Goal: Task Accomplishment & Management: Use online tool/utility

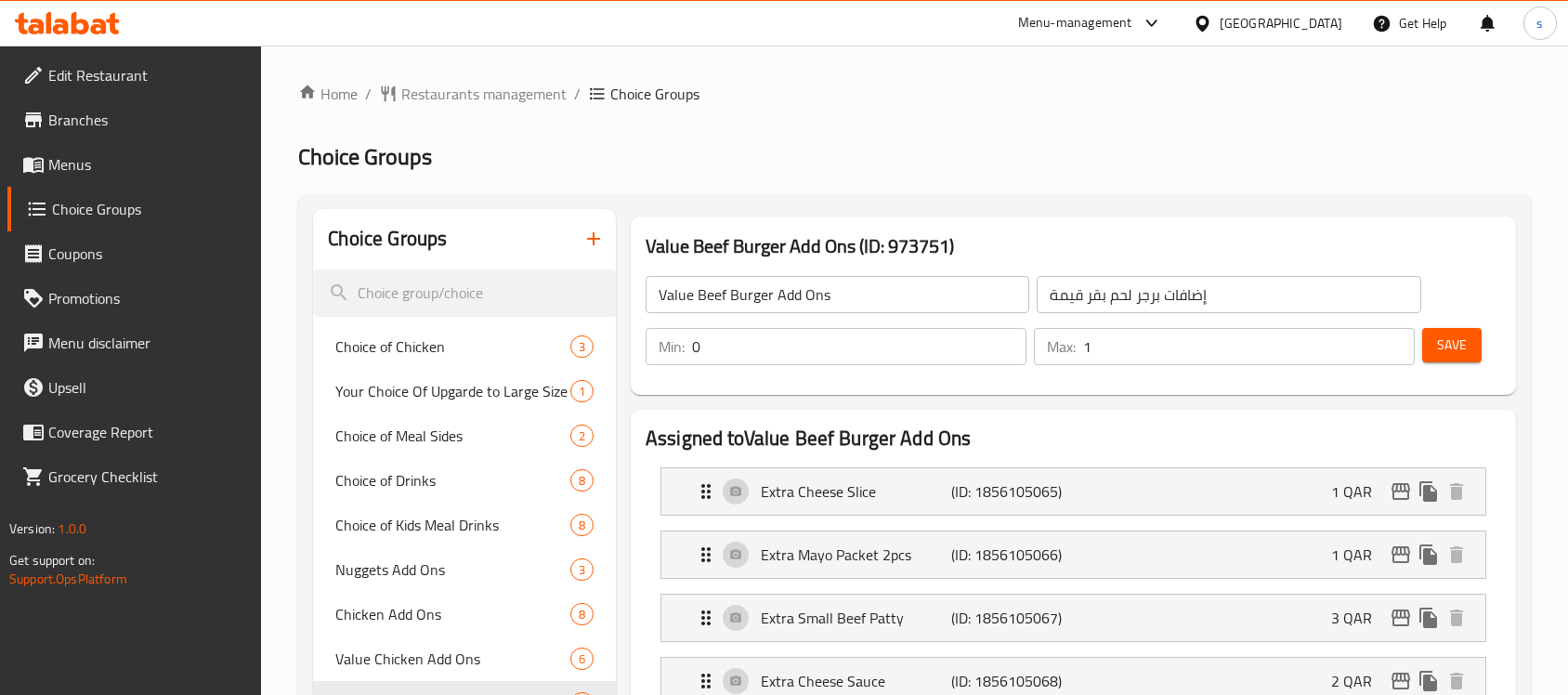
scroll to position [464, 0]
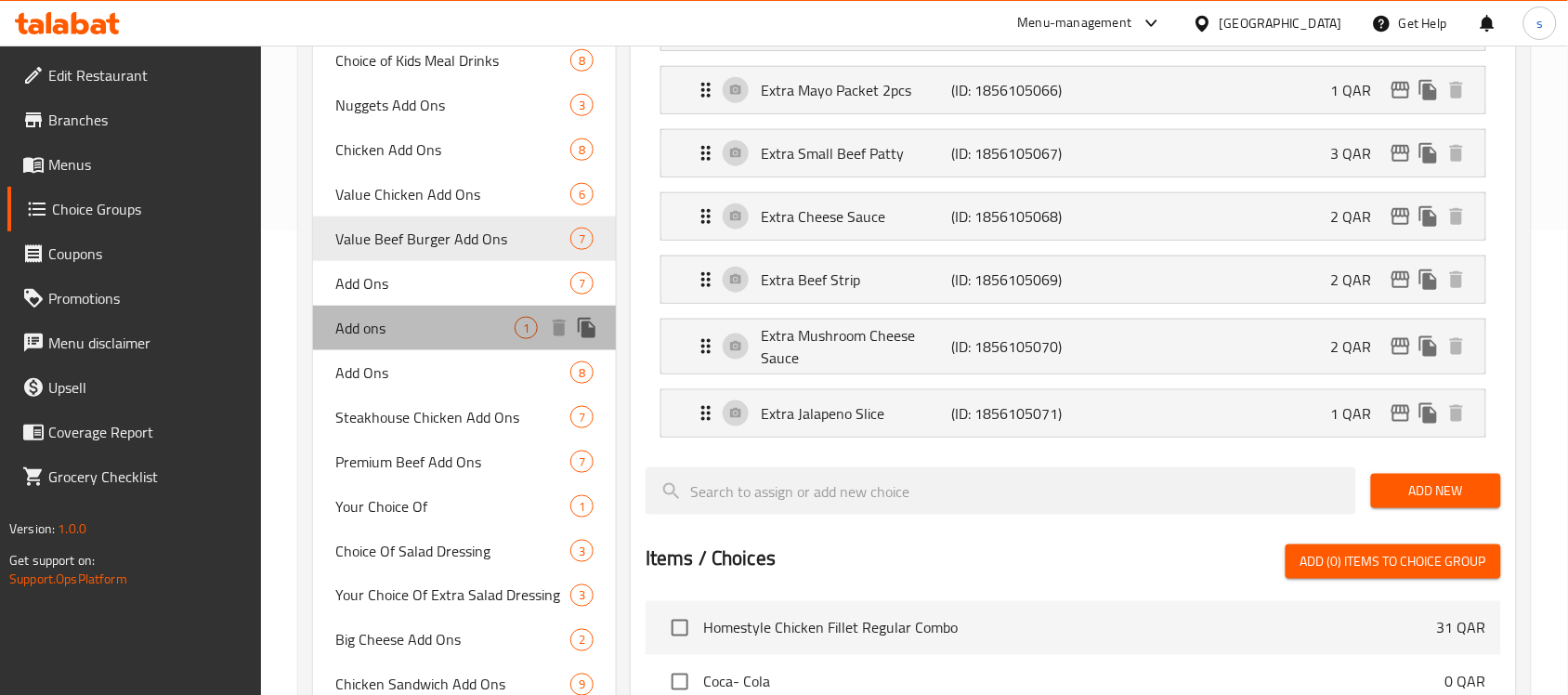
click at [527, 312] on div "Add ons 1" at bounding box center [464, 328] width 303 height 45
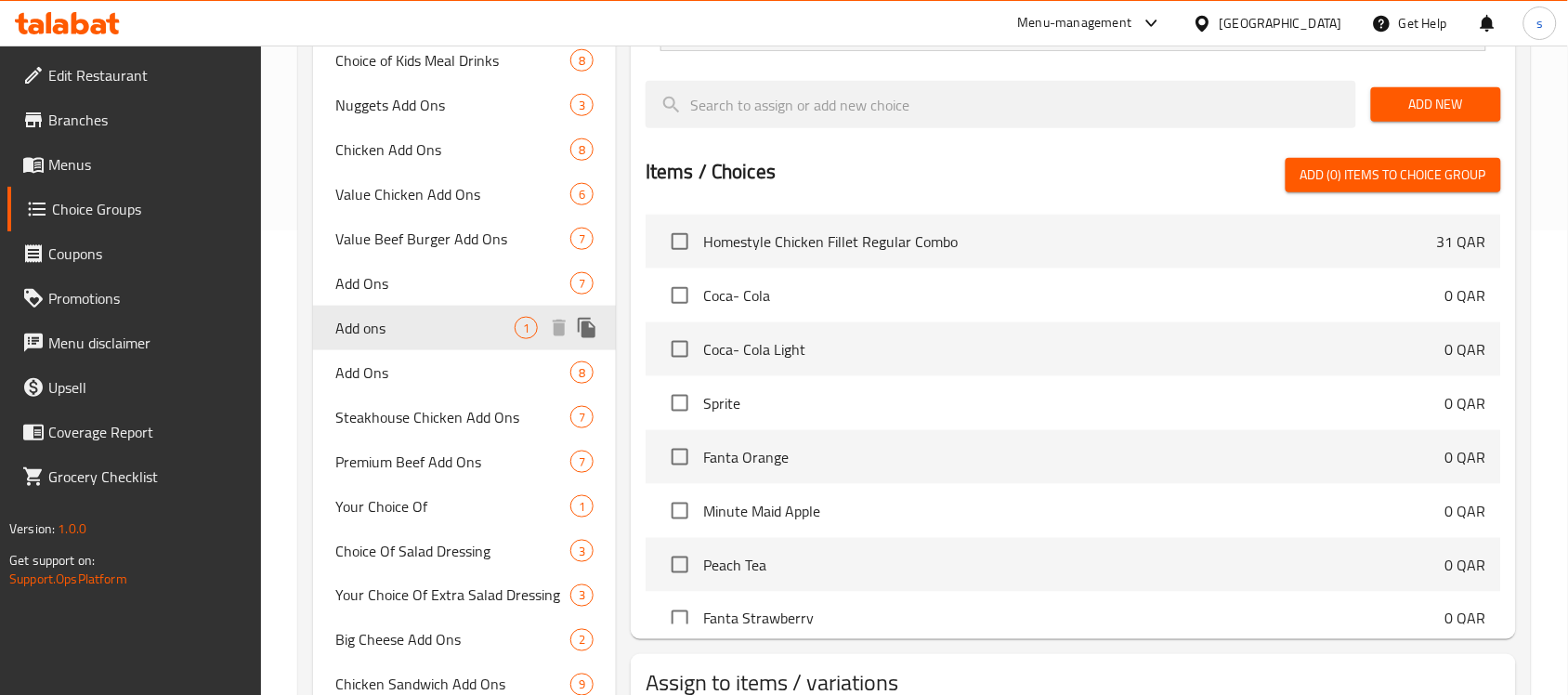
type input "Add ons"
type input "إضافات"
click at [912, 278] on li "Coca- Cola 0 QAR" at bounding box center [1072, 296] width 855 height 54
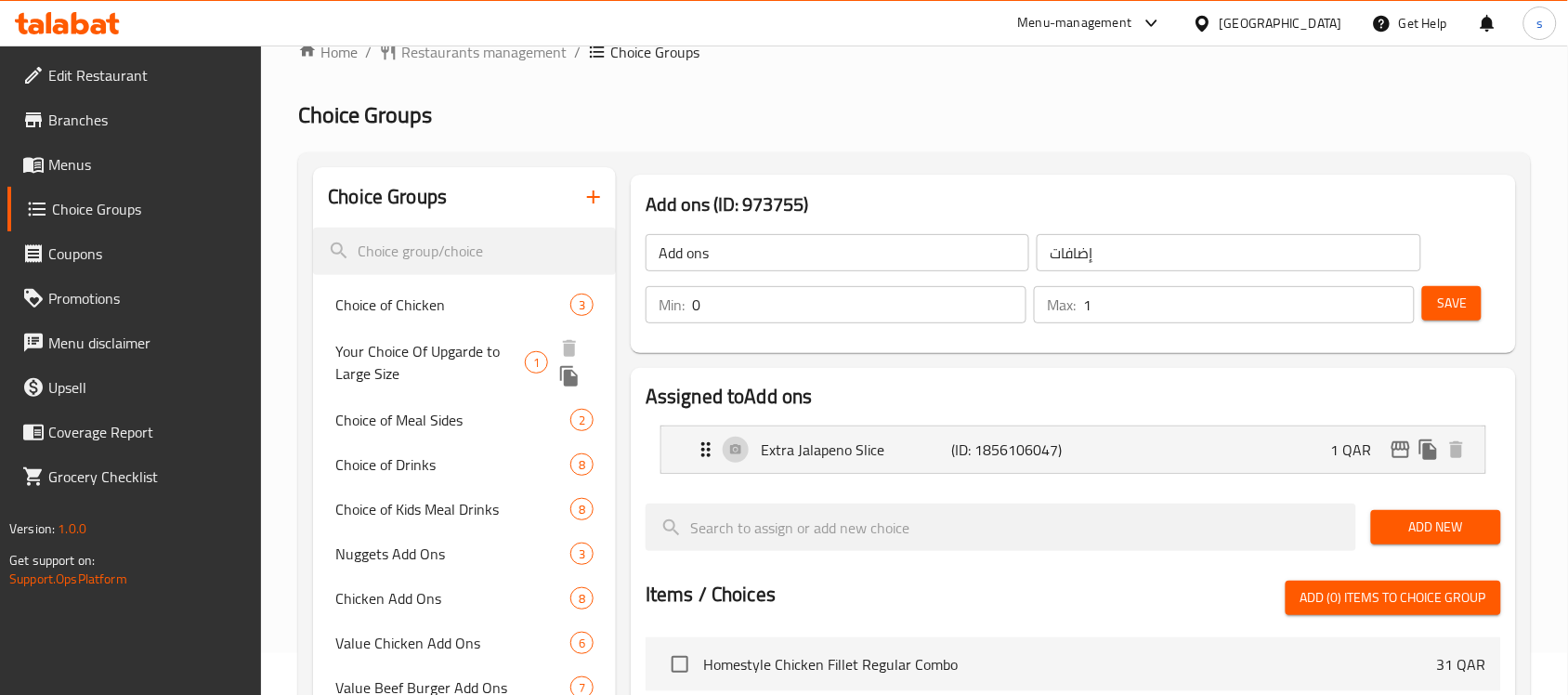
scroll to position [44, 0]
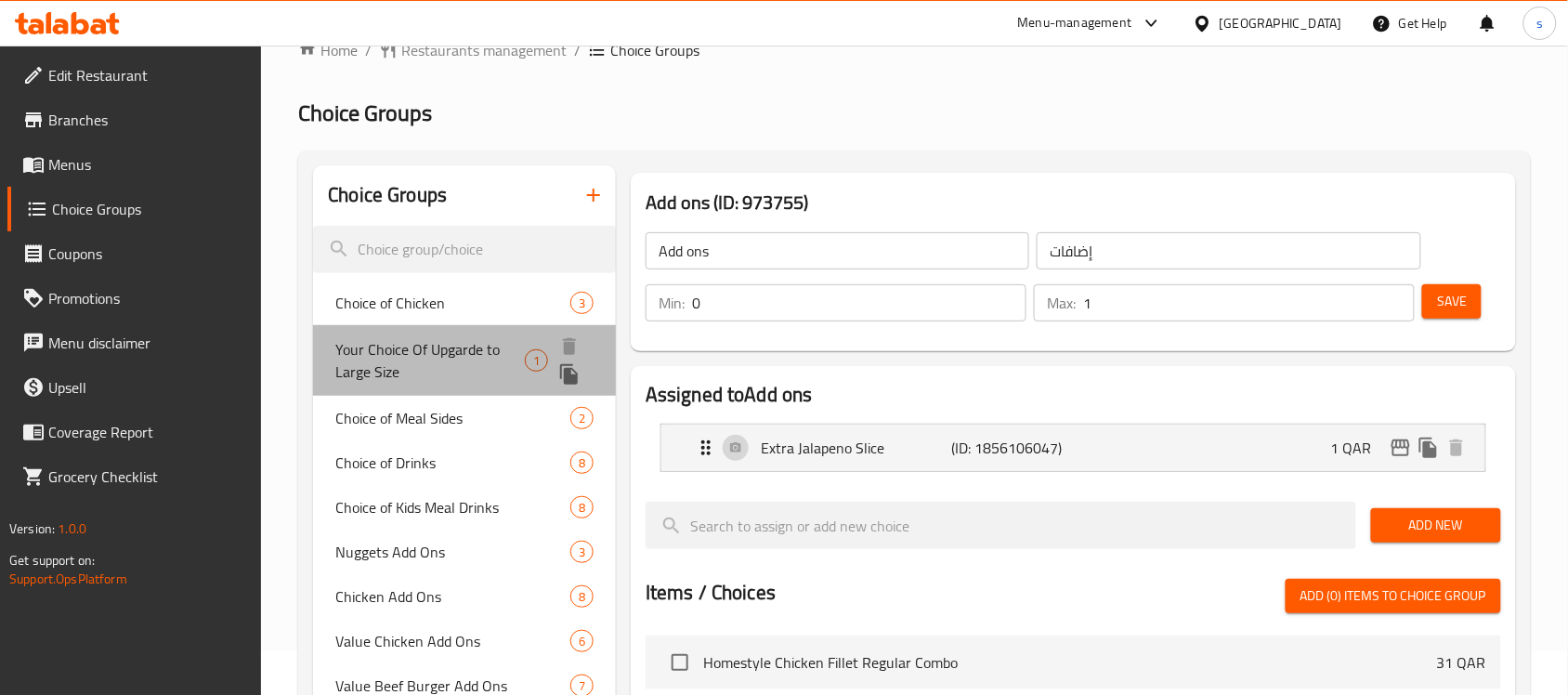
click at [427, 349] on span "Your Choice Of Upgarde to Large Size" at bounding box center [430, 360] width 190 height 45
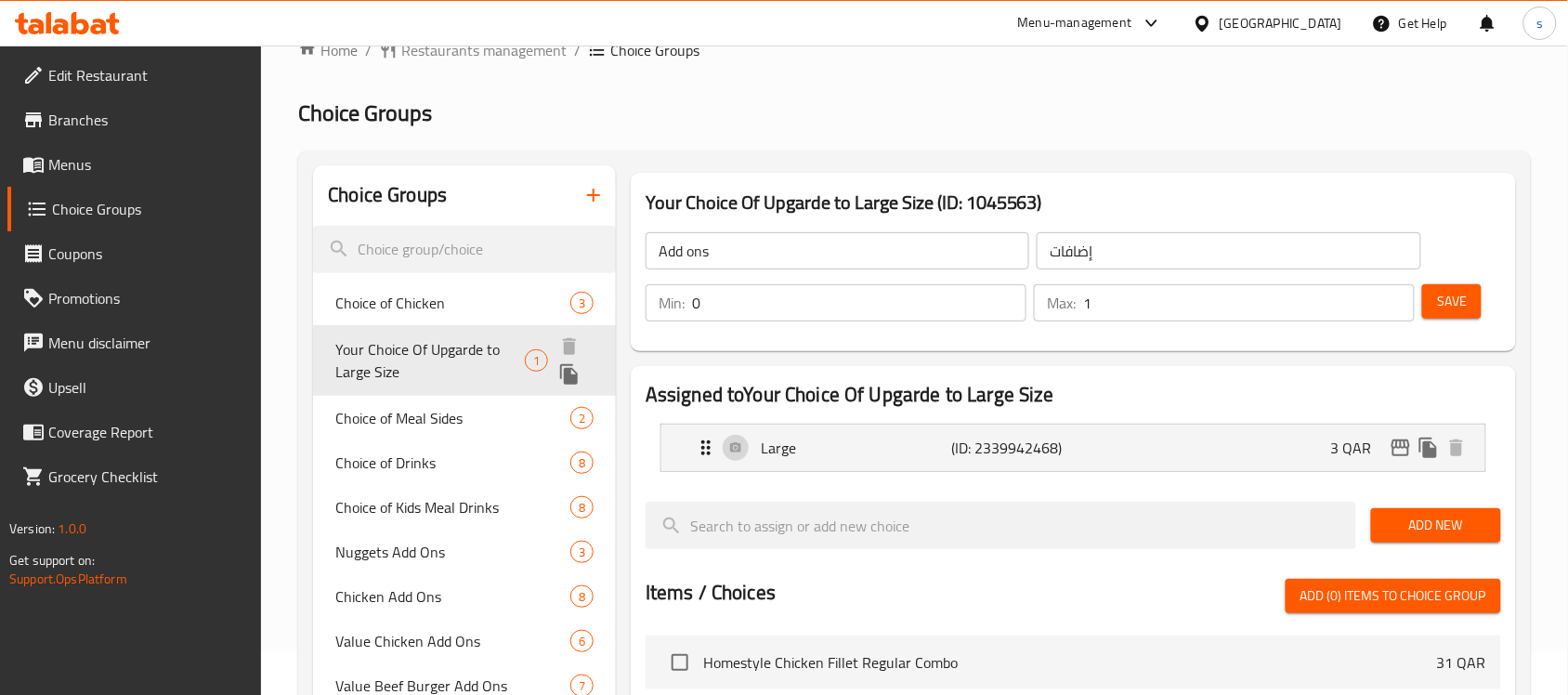
type input "Your Choice Of Upgarde to Large Size"
type input "اختيارك للترقية إلى حجم كبير"
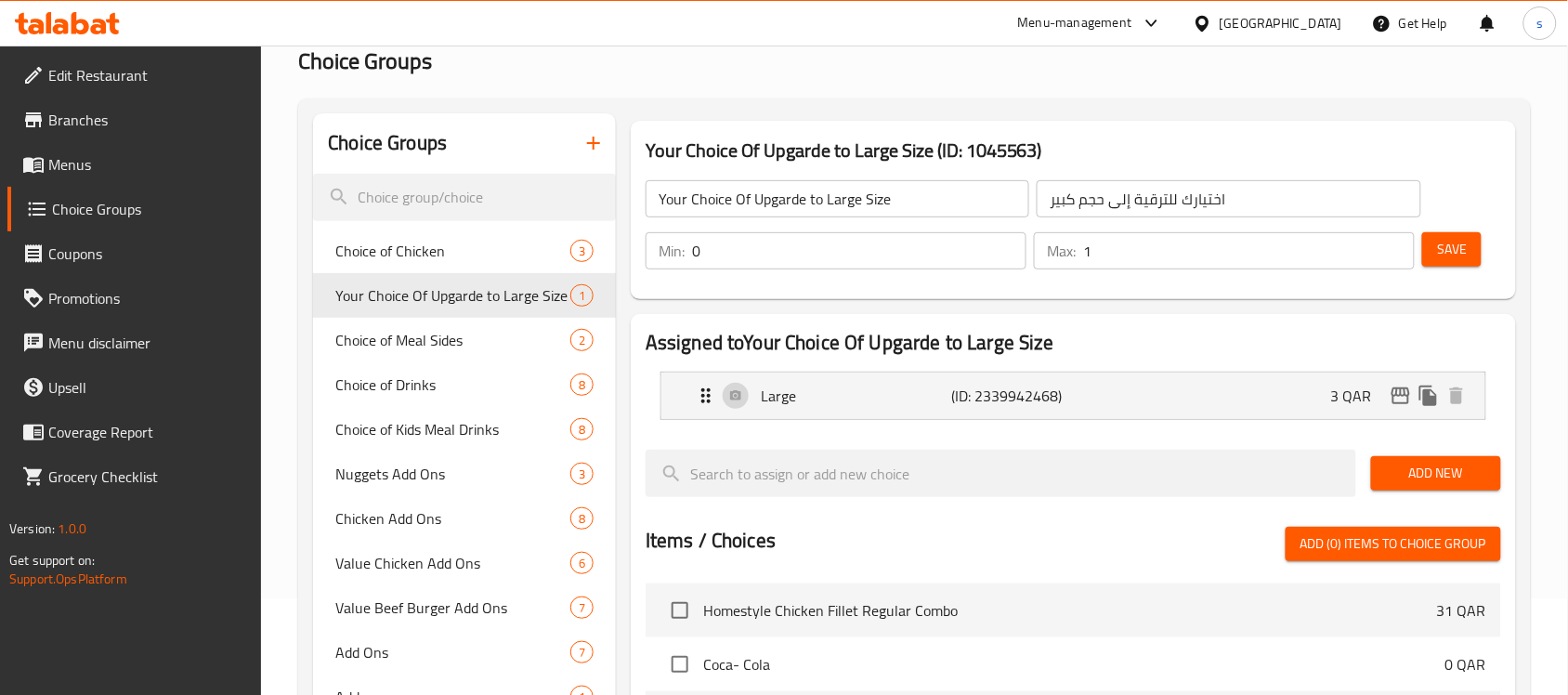
scroll to position [0, 0]
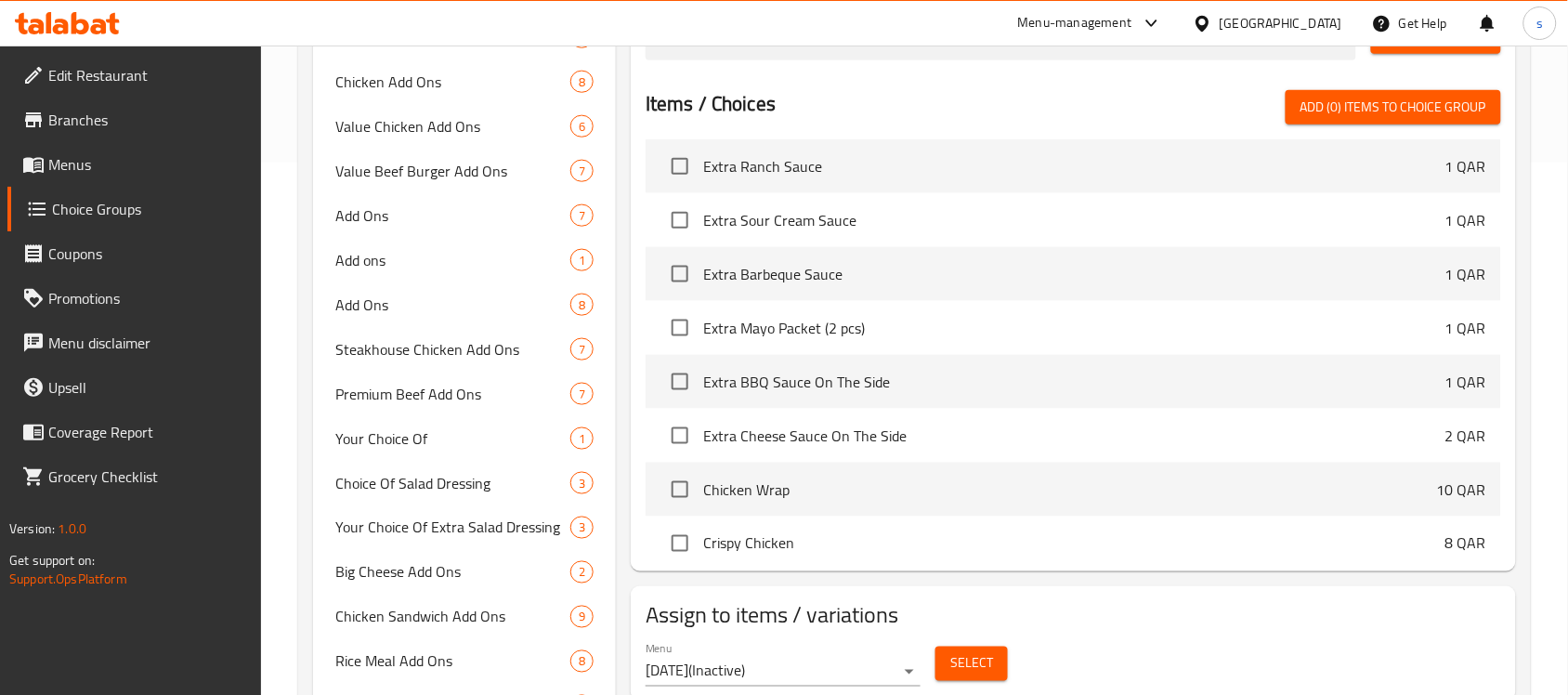
scroll to position [31947, 0]
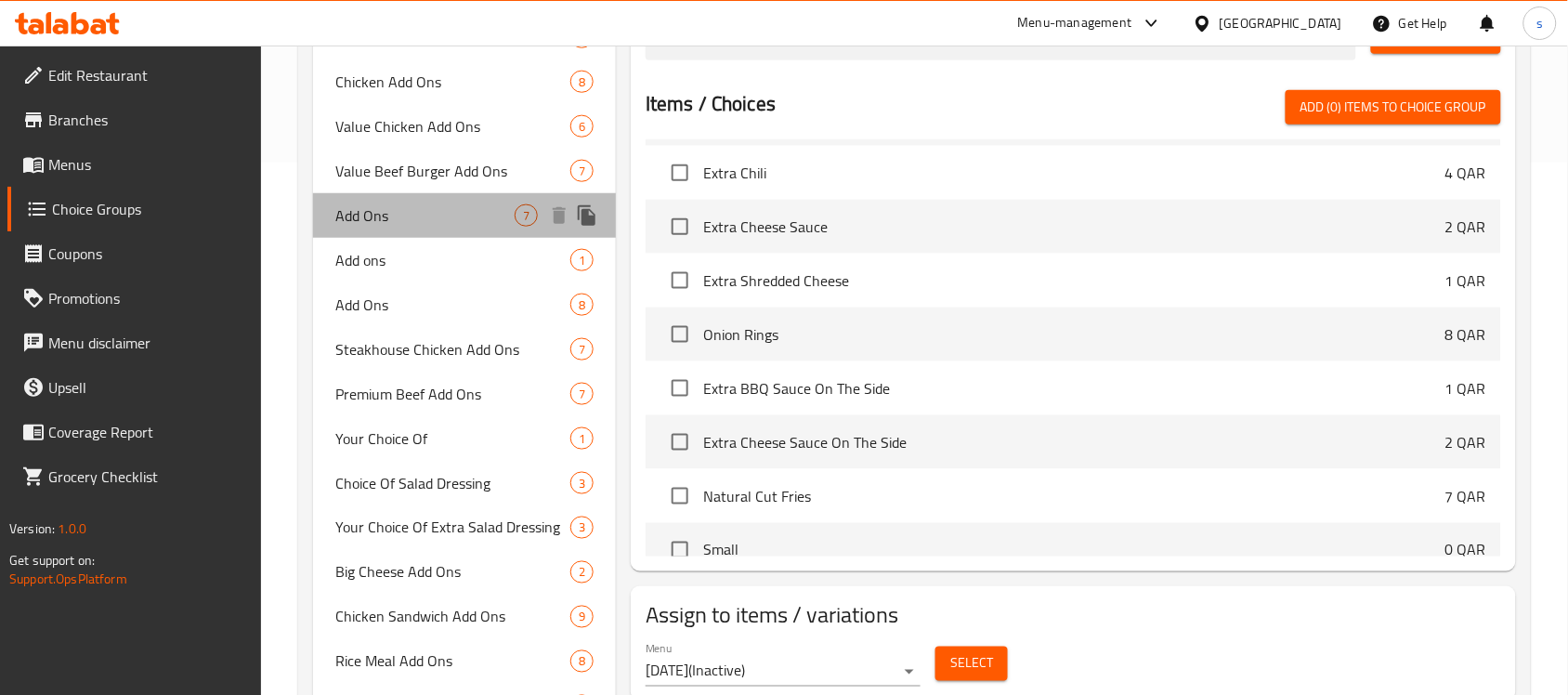
click at [545, 231] on div "Add Ons 7" at bounding box center [464, 215] width 303 height 45
type input "Add Ons"
type input "إضافات"
type input "7"
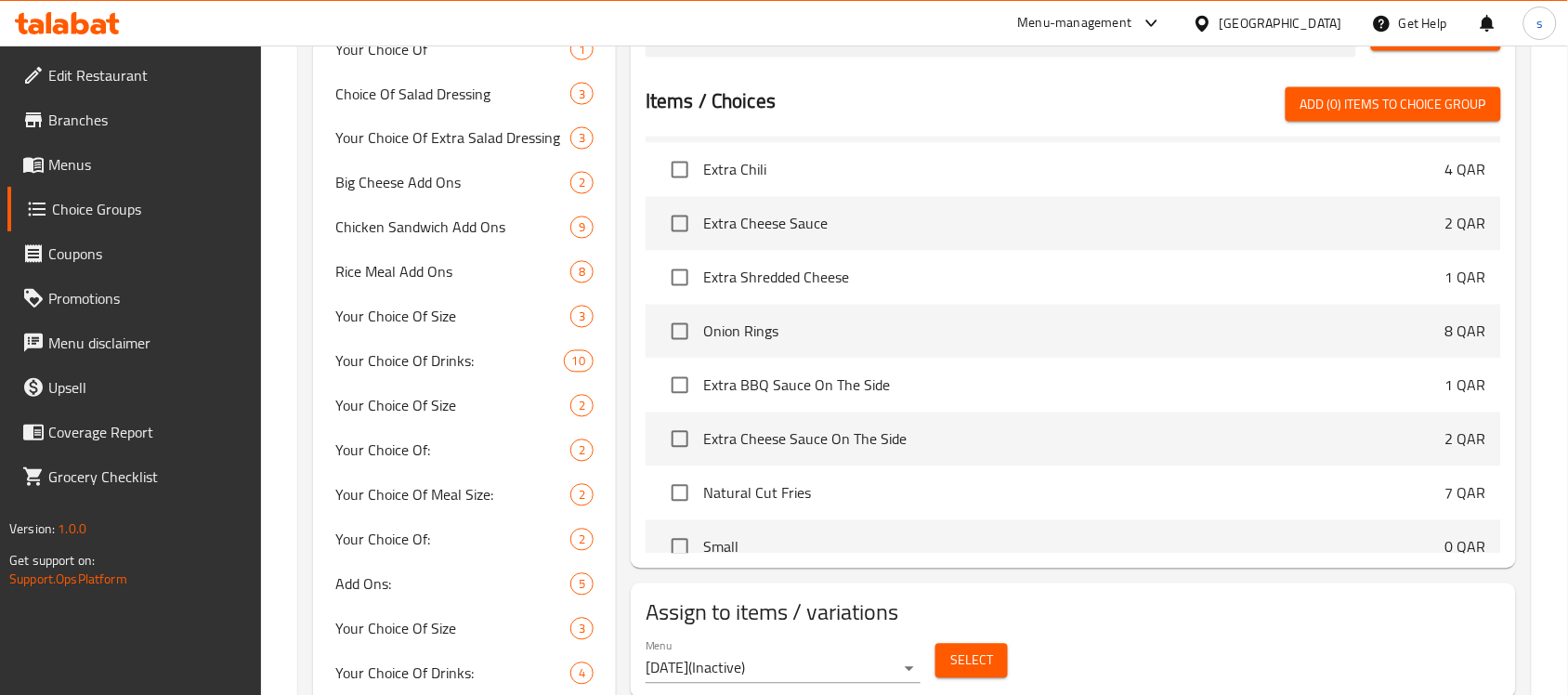
scroll to position [87, 0]
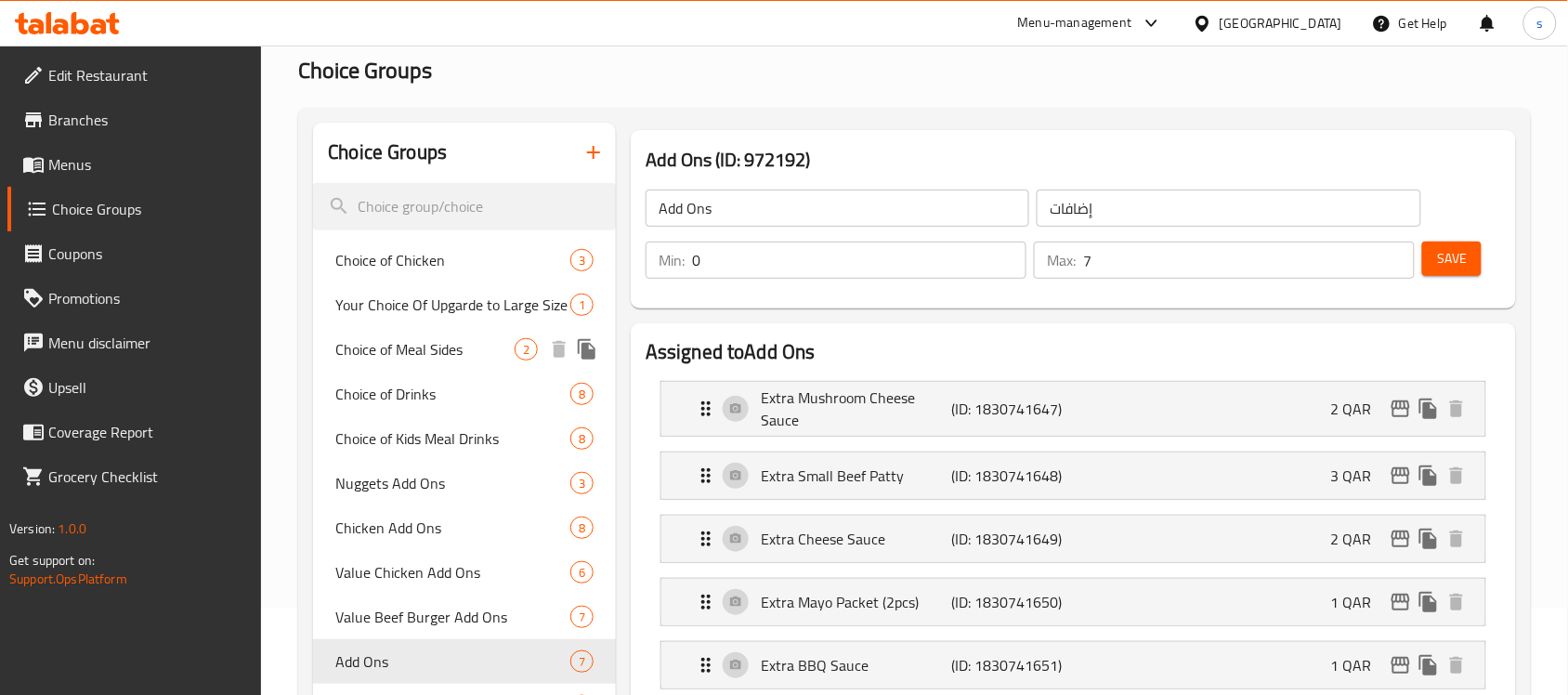
click at [432, 349] on span "Choice of Meal Sides" at bounding box center [425, 349] width 179 height 22
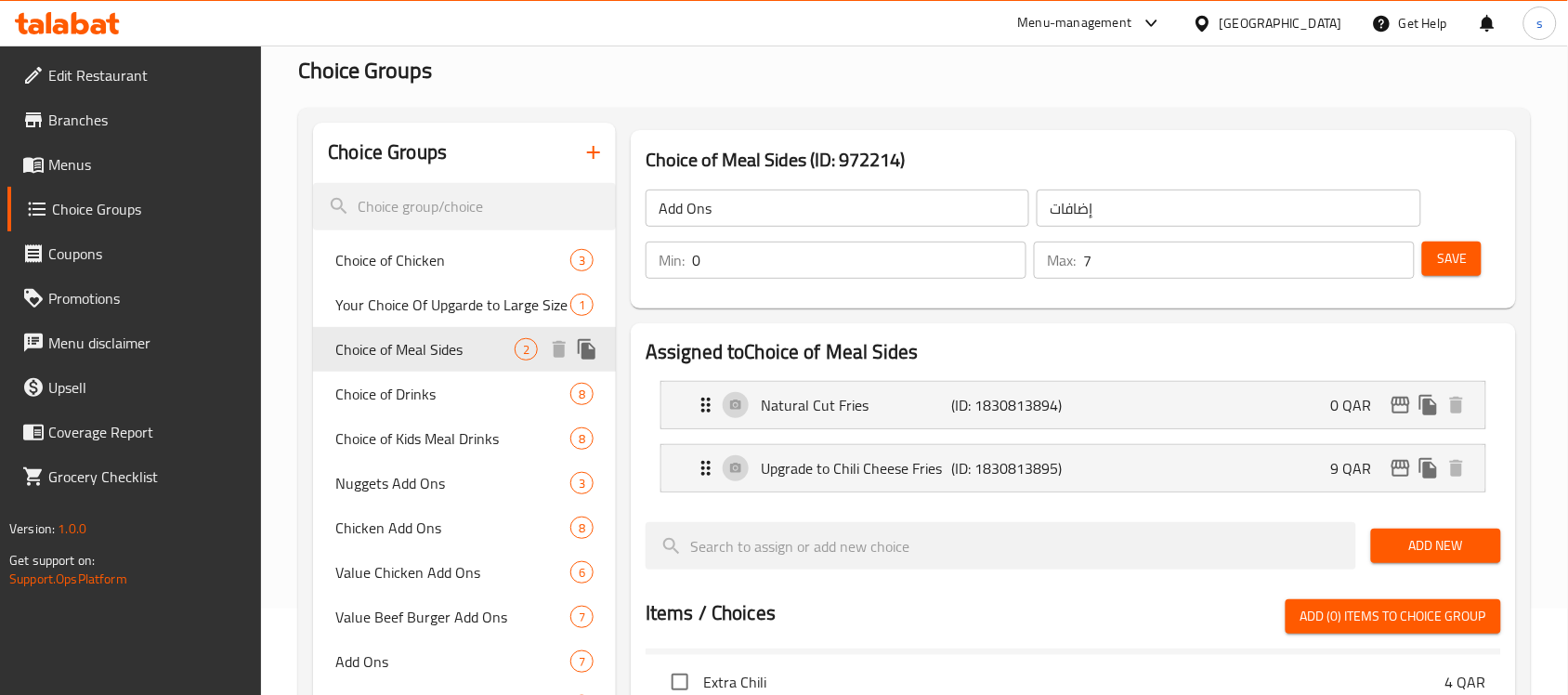
type input "Choice of Meal Sides"
type input "اختيار الأطباق الجانبية للوجبة"
type input "1"
click at [381, 396] on span "Choice of Drinks" at bounding box center [425, 393] width 179 height 22
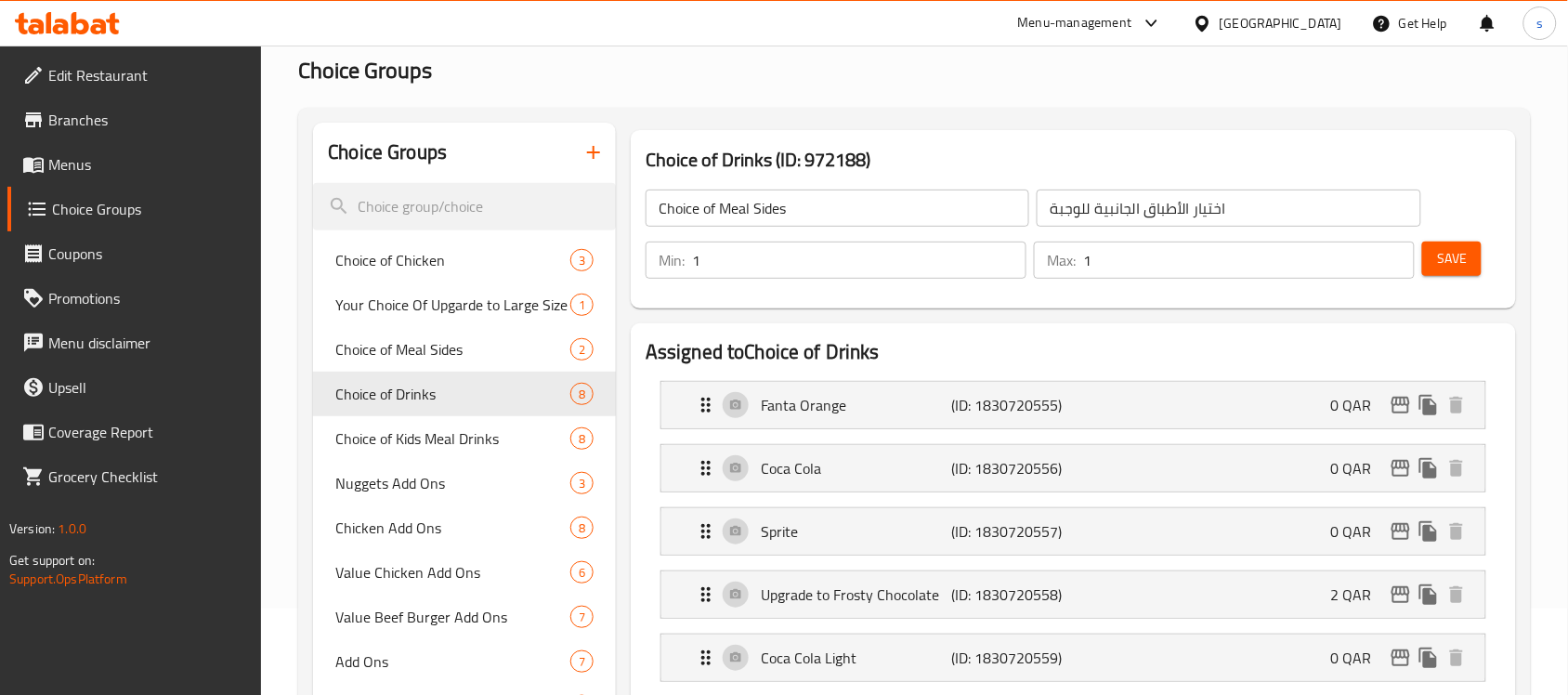
type input "Choice of Drinks"
type input "اختيار المشروبات"
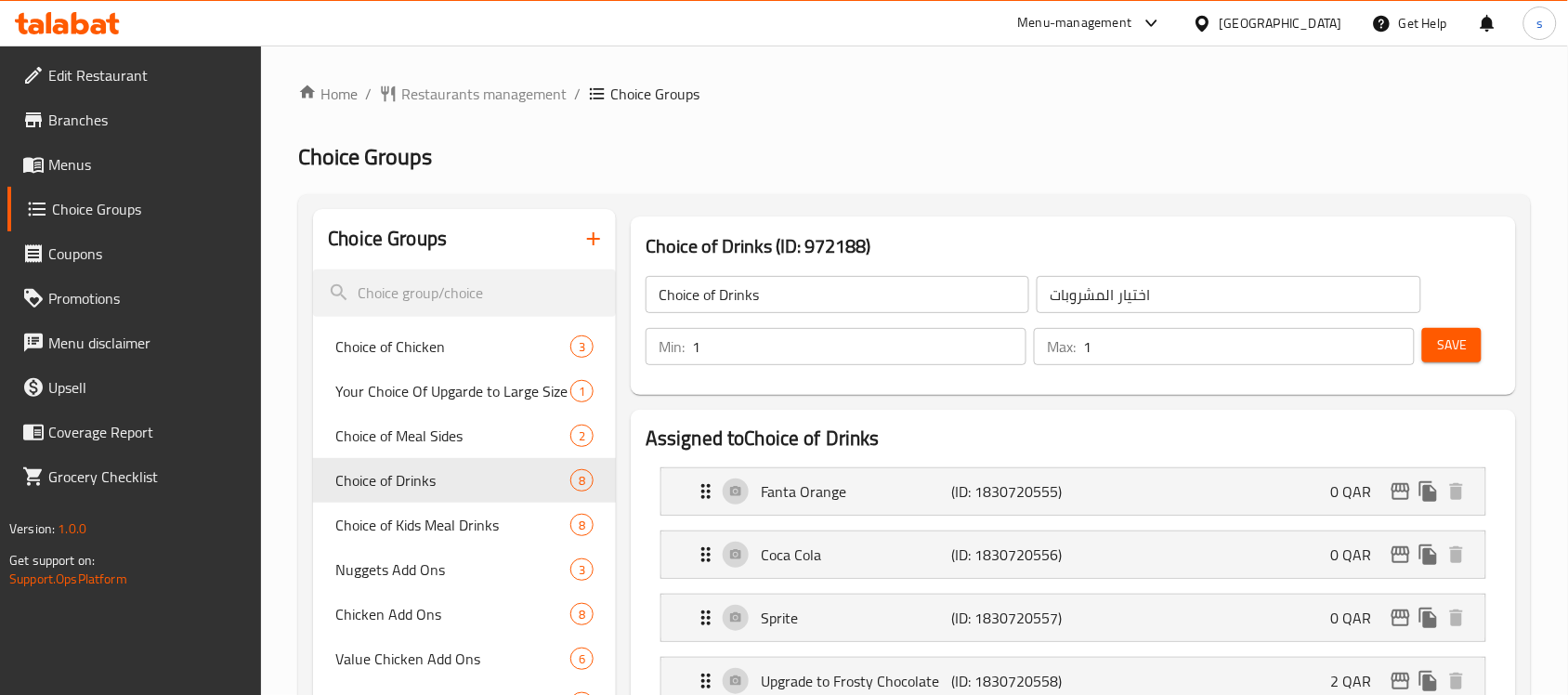
scroll to position [348, 0]
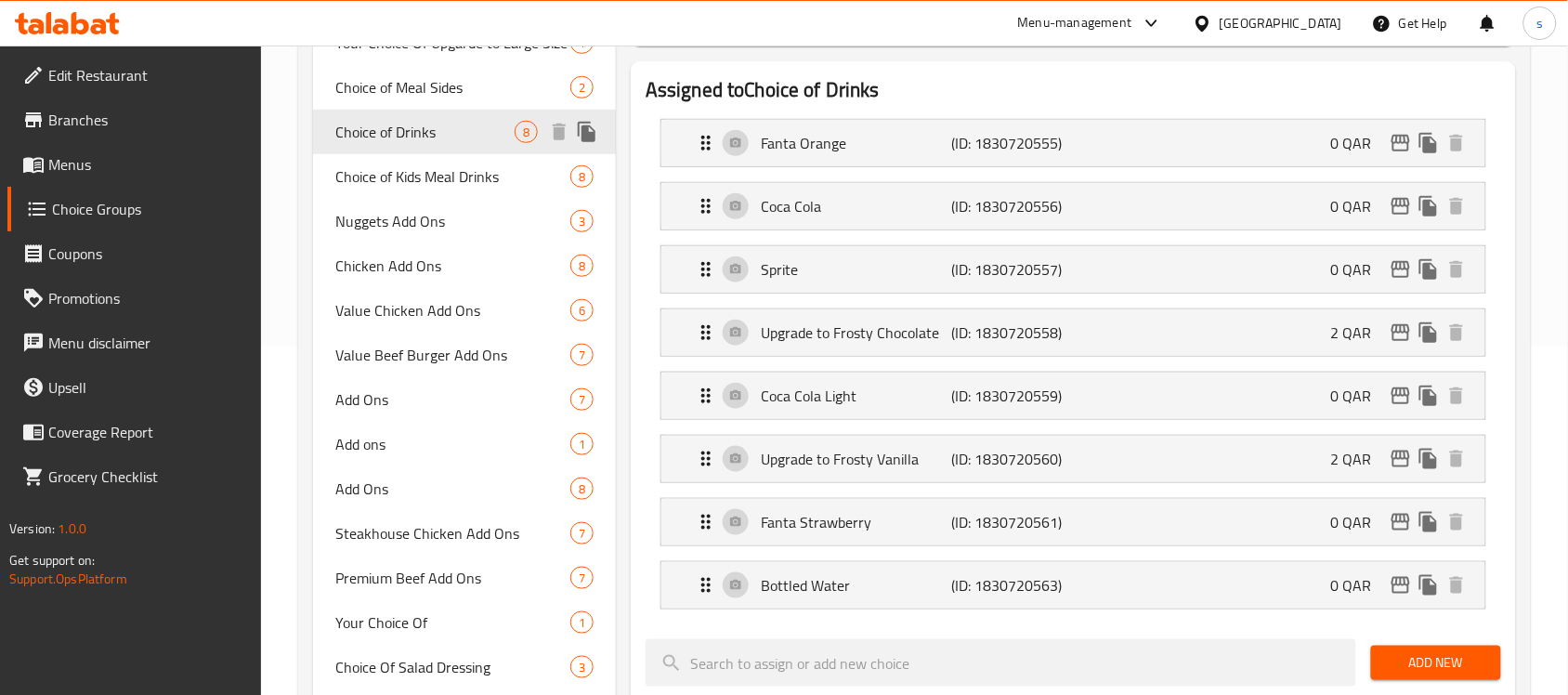
click at [406, 132] on span "Choice of Drinks" at bounding box center [425, 132] width 179 height 22
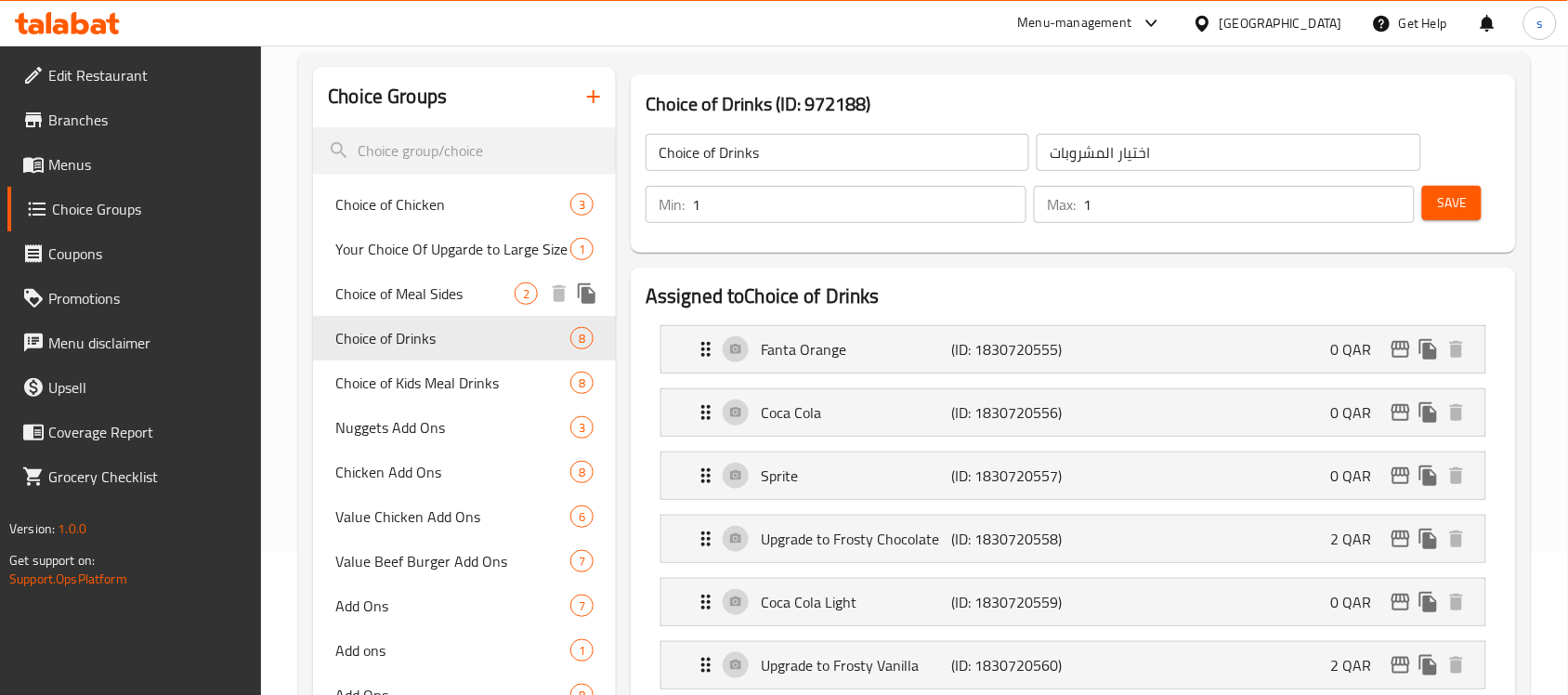
scroll to position [116, 0]
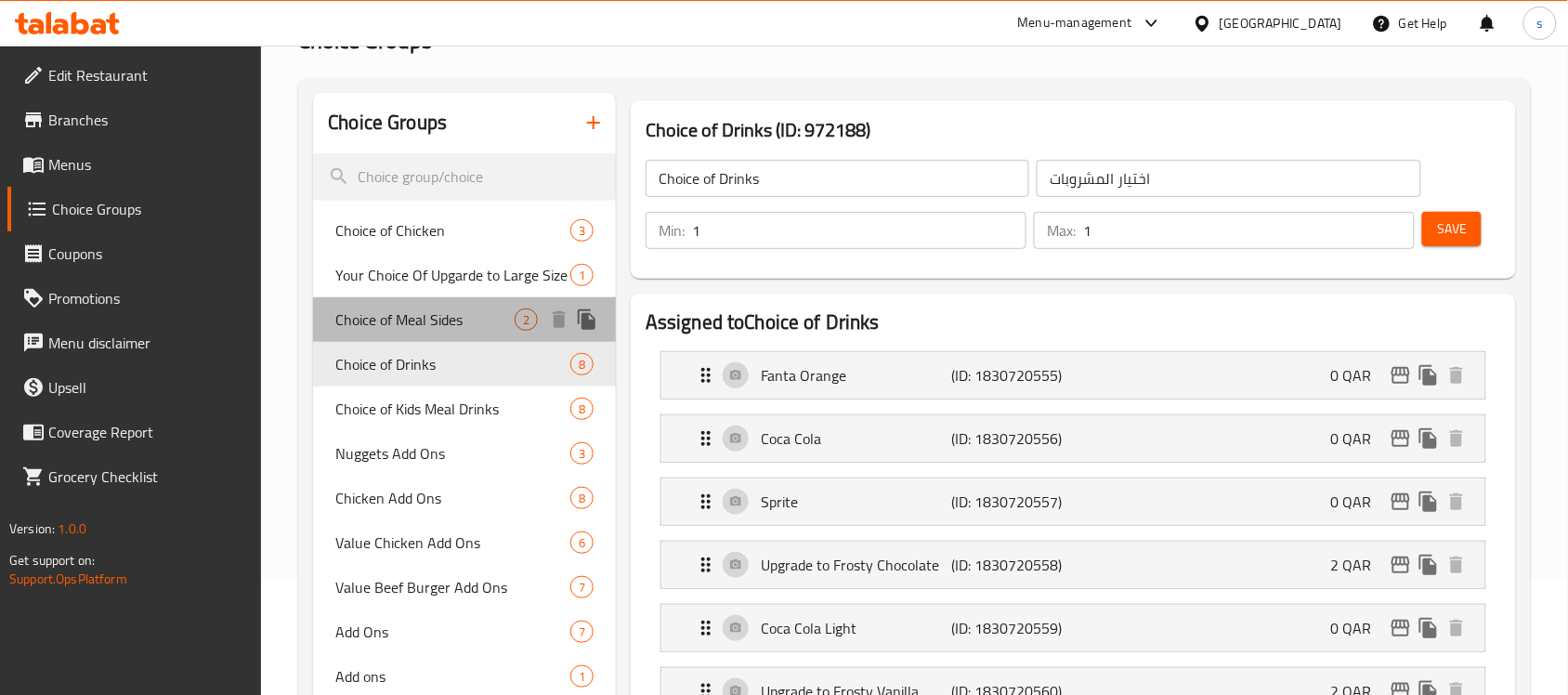
click at [428, 312] on span "Choice of Meal Sides" at bounding box center [425, 318] width 179 height 22
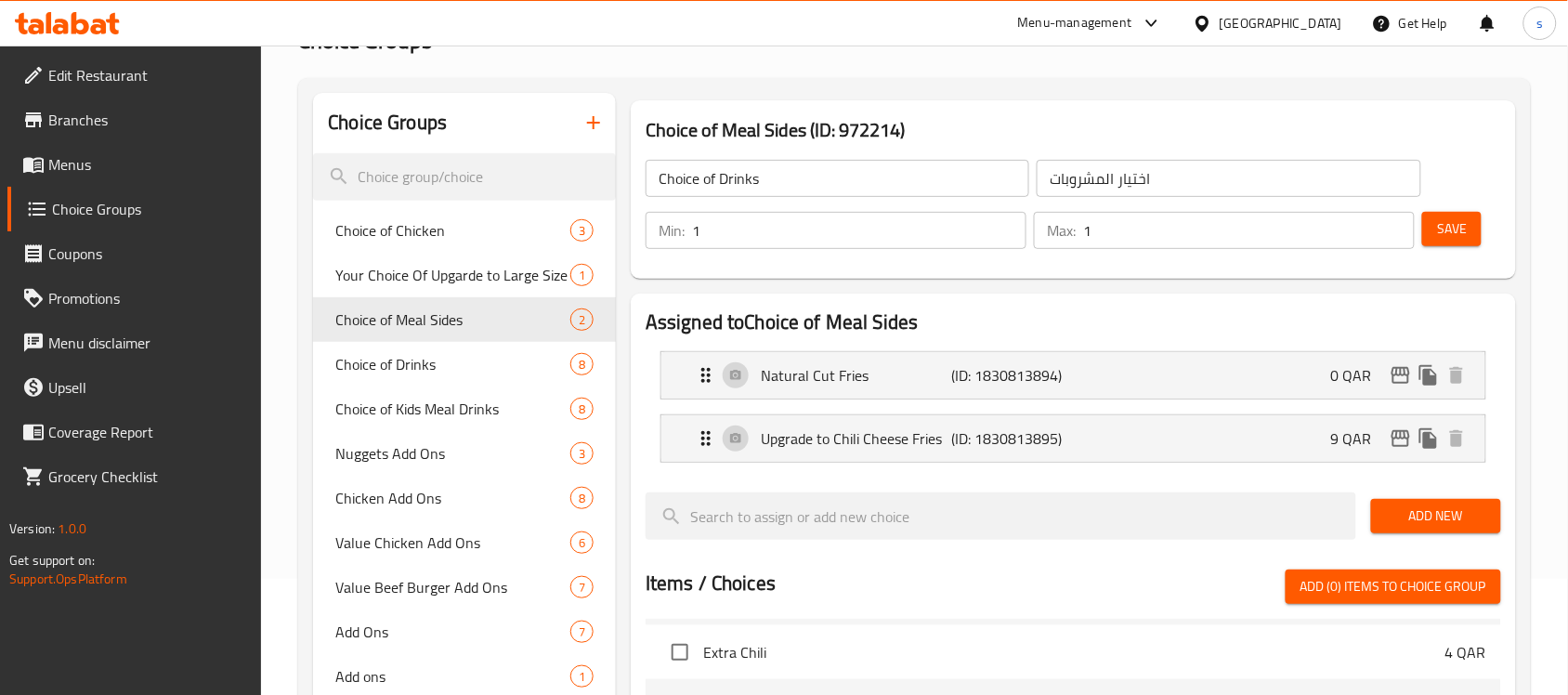
type input "Choice of Meal Sides"
type input "اختيار الأطباق الجانبية للوجبة"
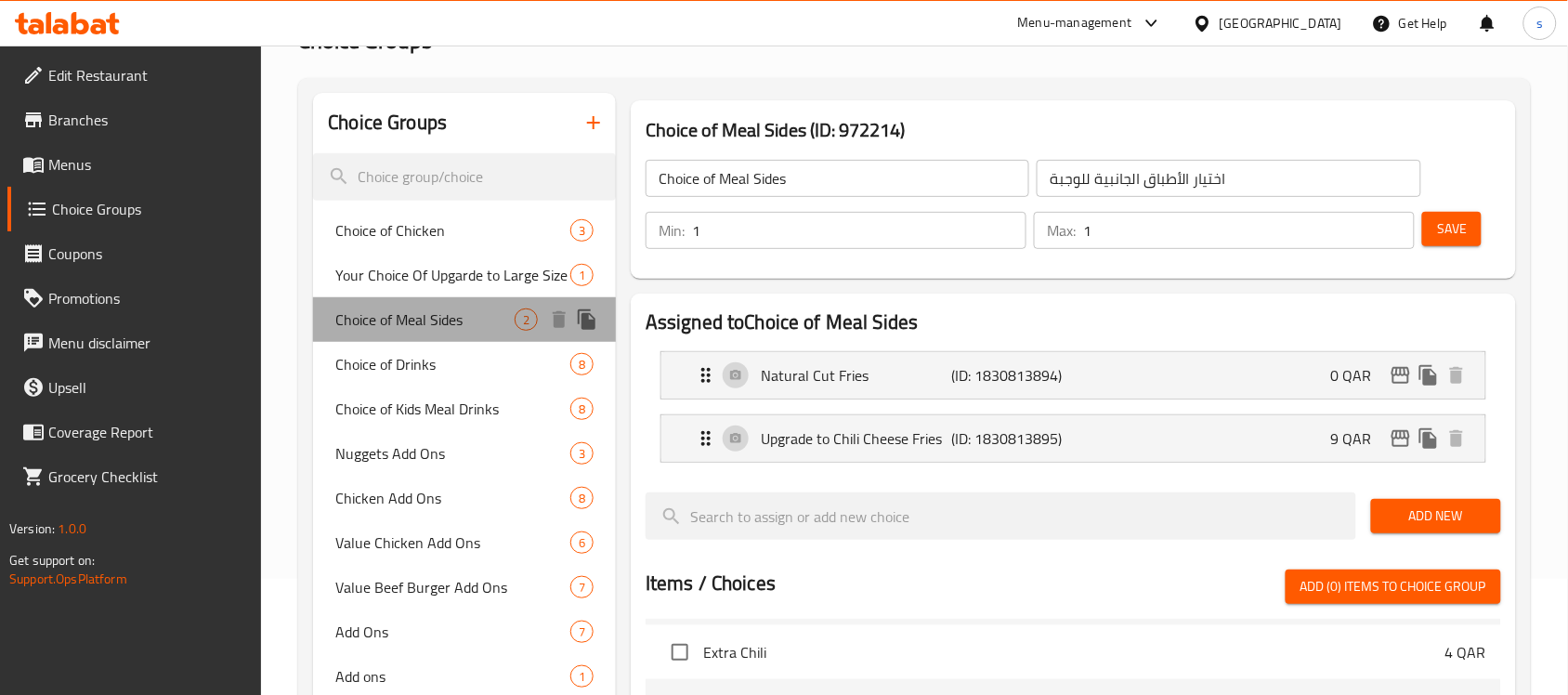
click at [432, 320] on span "Choice of Meal Sides" at bounding box center [425, 318] width 179 height 22
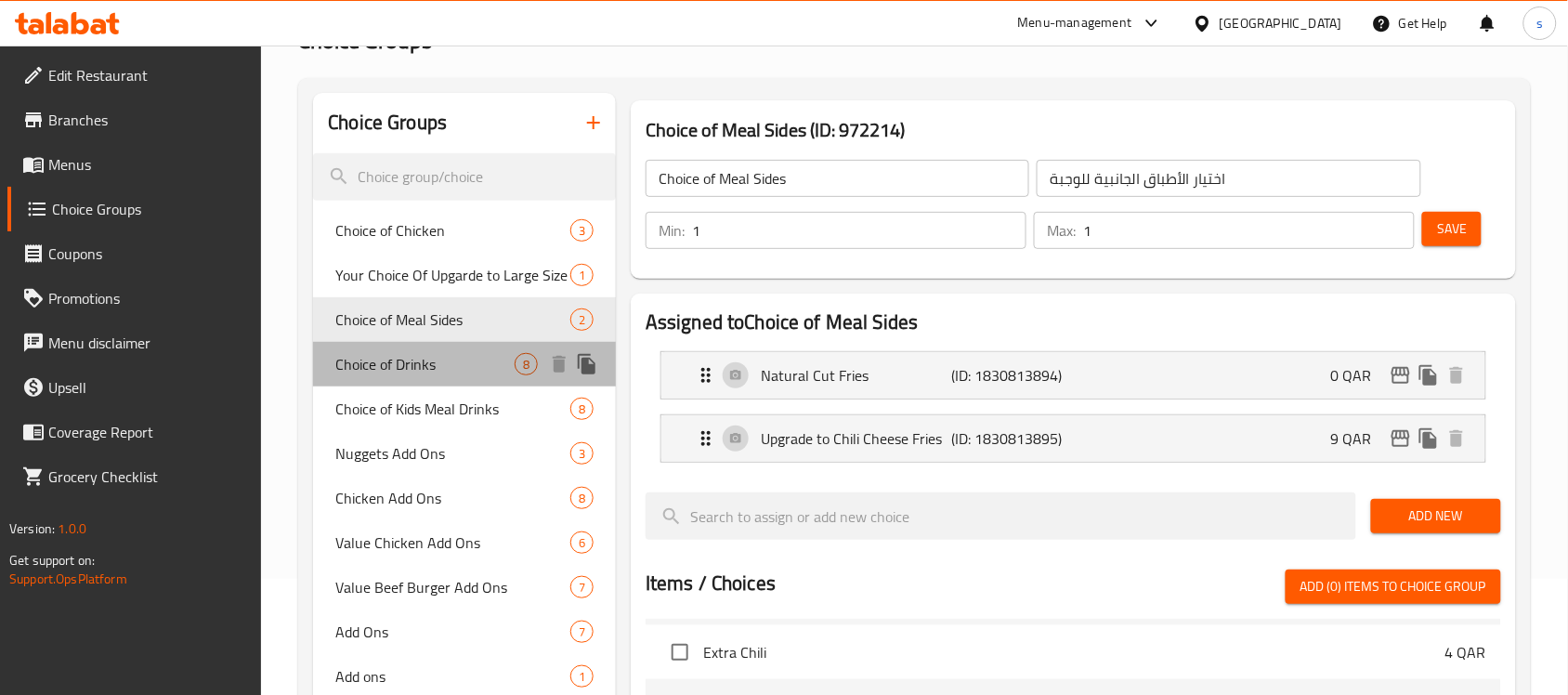
click at [424, 358] on span "Choice of Drinks" at bounding box center [425, 363] width 179 height 22
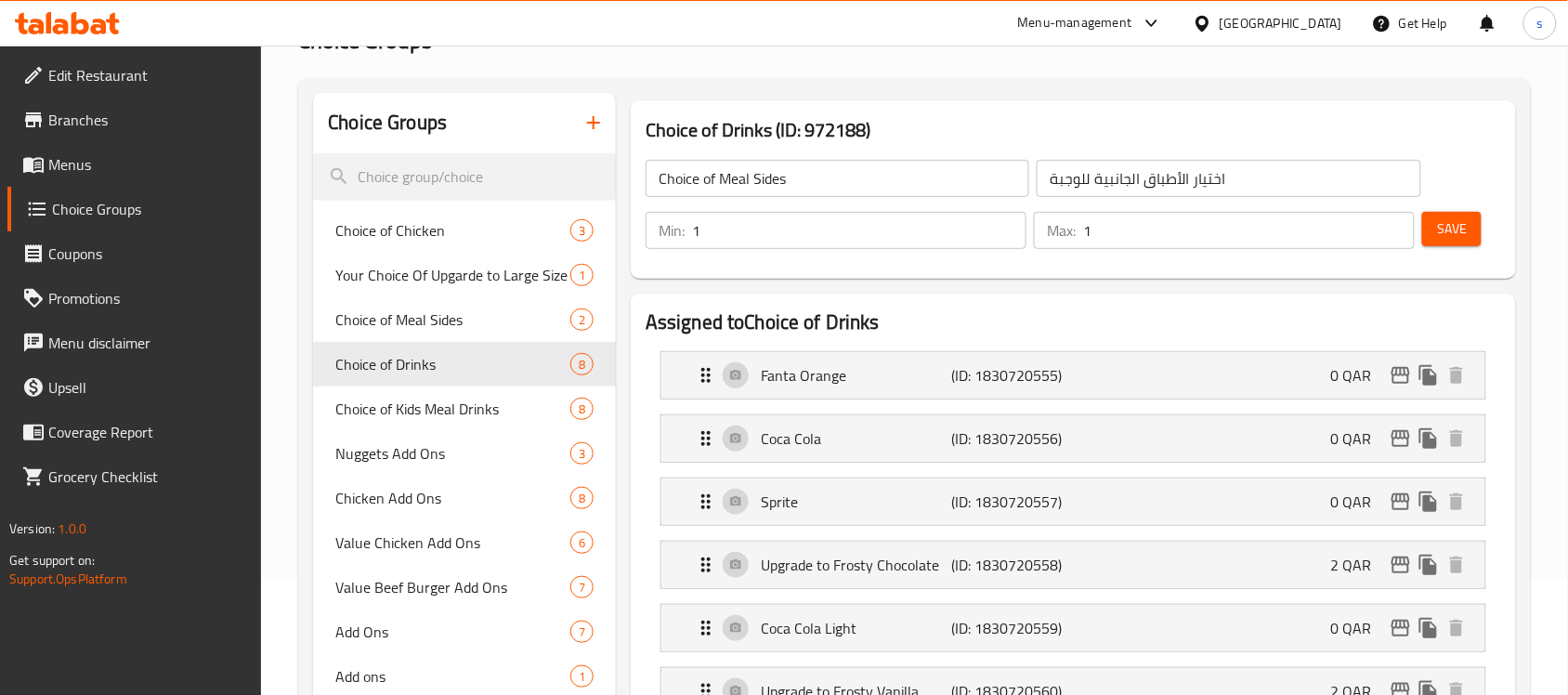
type input "Choice of Drinks"
type input "اختيار المشروبات"
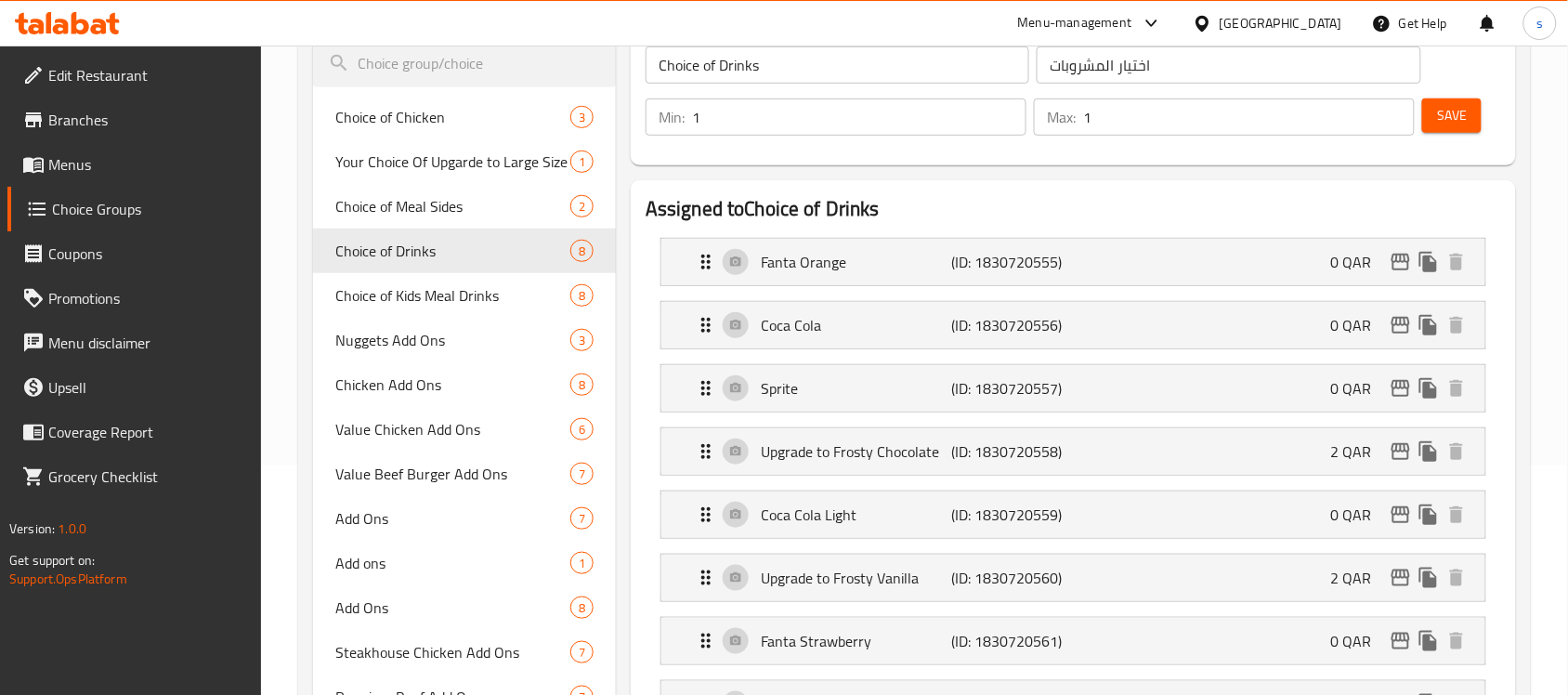
scroll to position [233, 0]
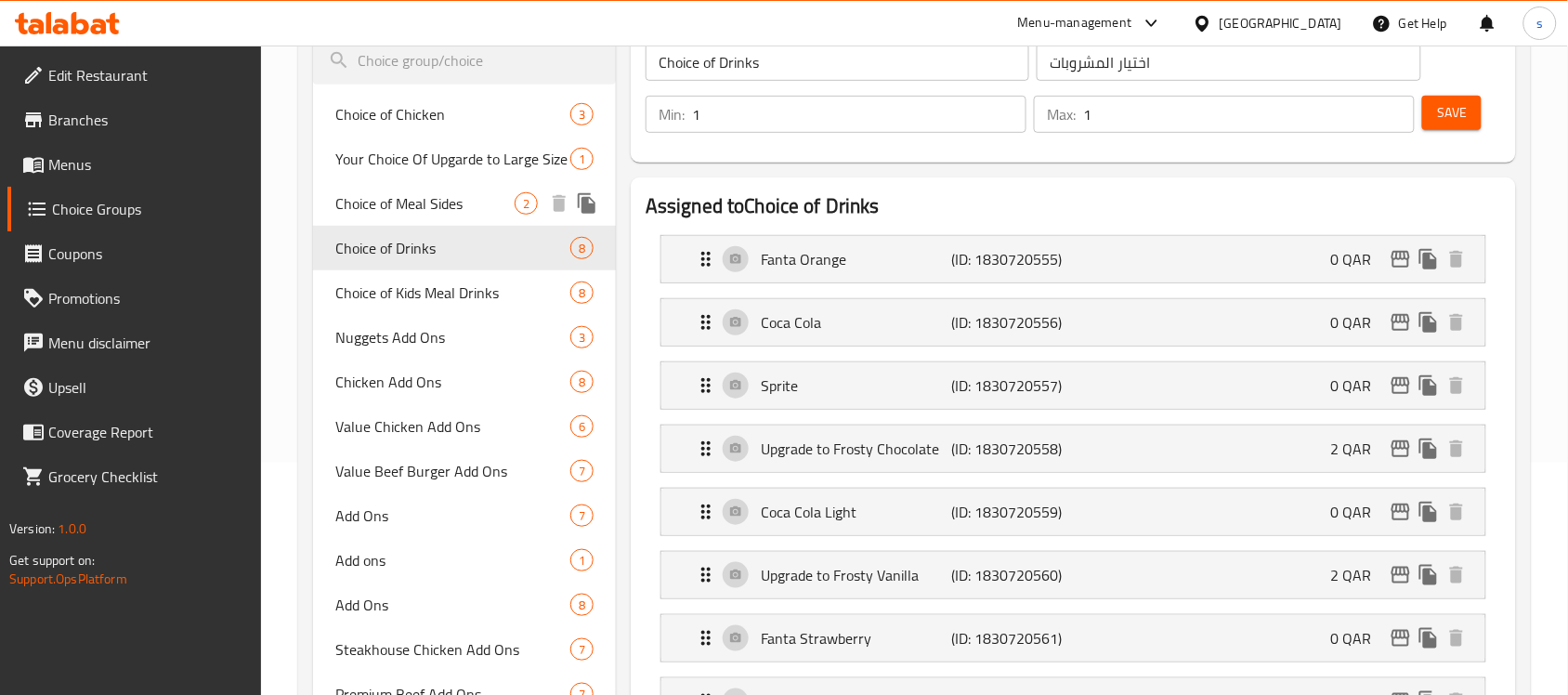
click at [412, 210] on span "Choice of Meal Sides" at bounding box center [425, 203] width 179 height 22
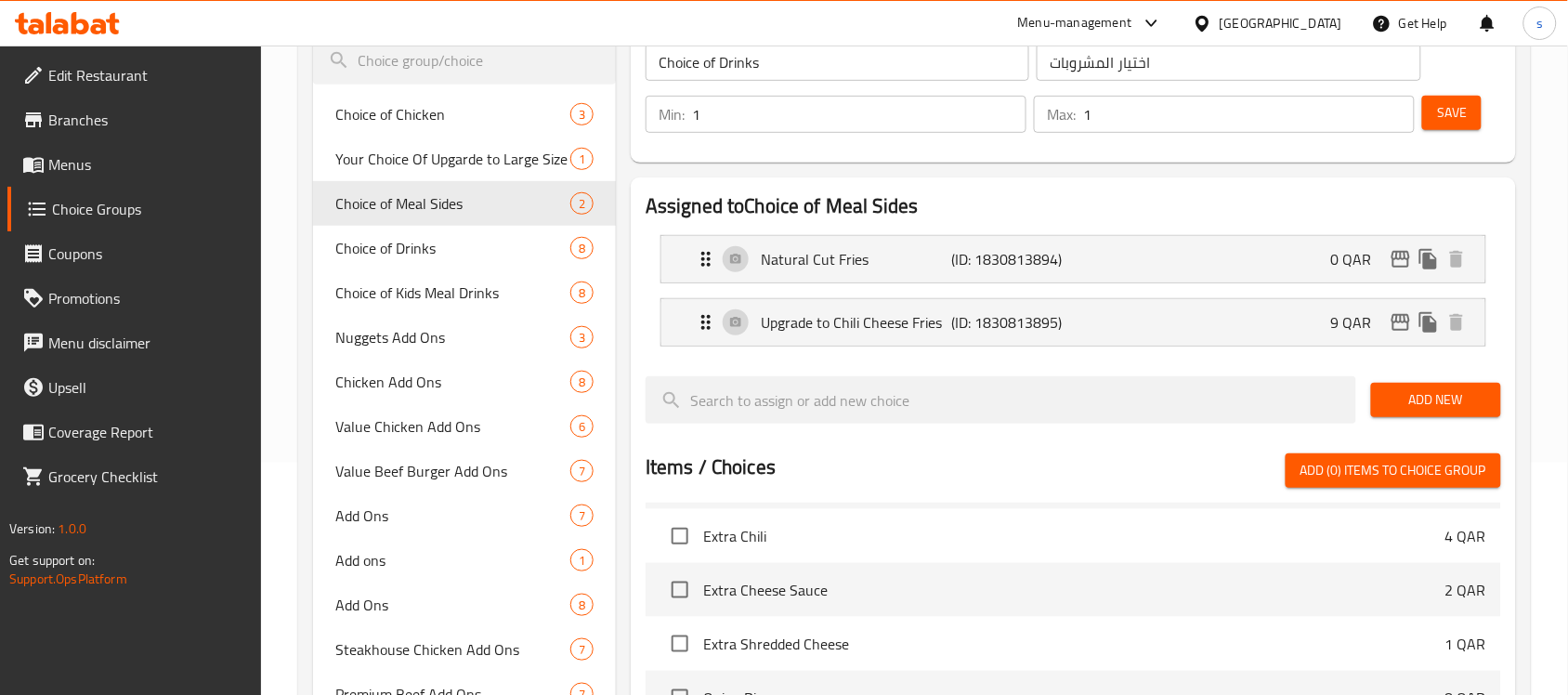
type input "Choice of Meal Sides"
type input "اختيار الأطباق الجانبية للوجبة"
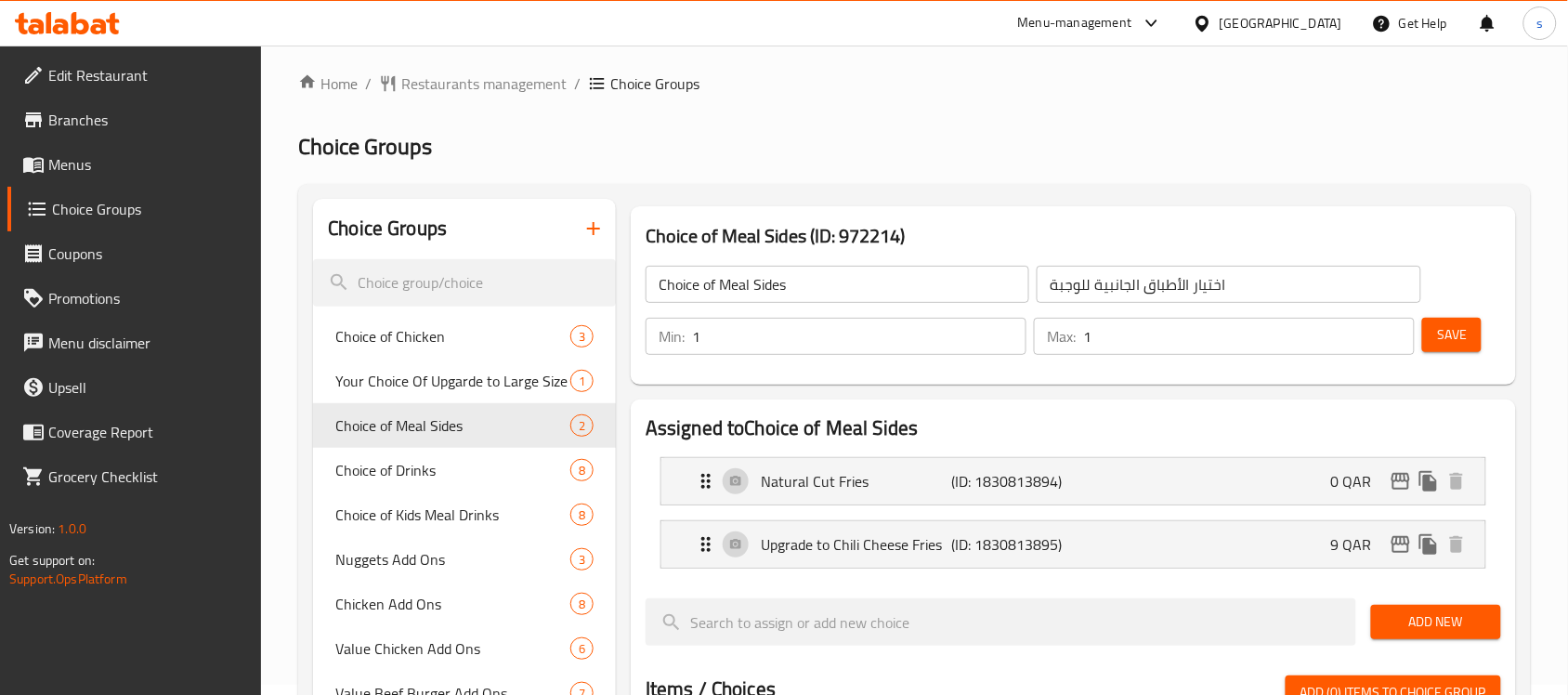
scroll to position [0, 0]
